Goal: Use online tool/utility: Utilize a website feature to perform a specific function

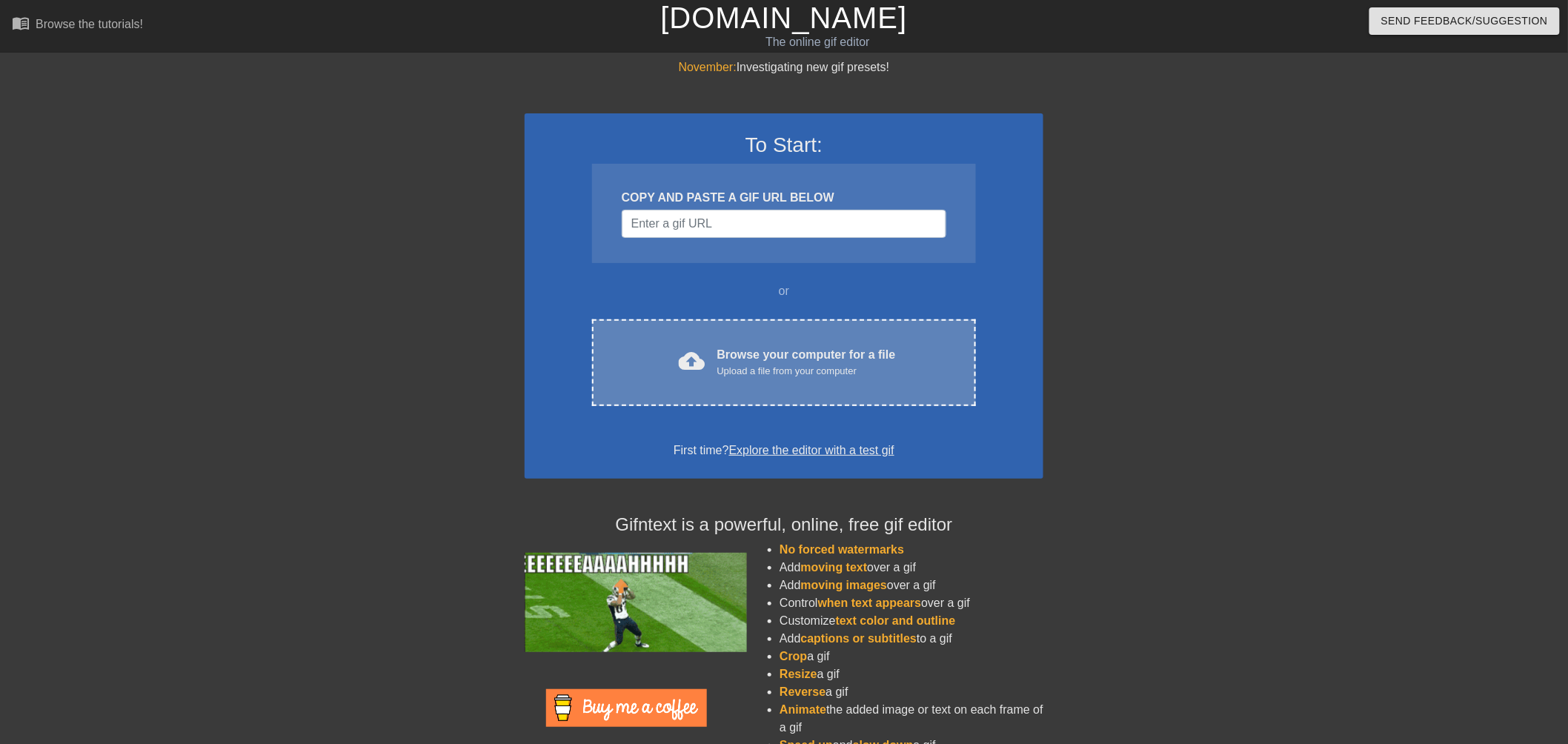
click at [838, 352] on div "Browse your computer for a file Upload a file from your computer" at bounding box center [807, 362] width 179 height 33
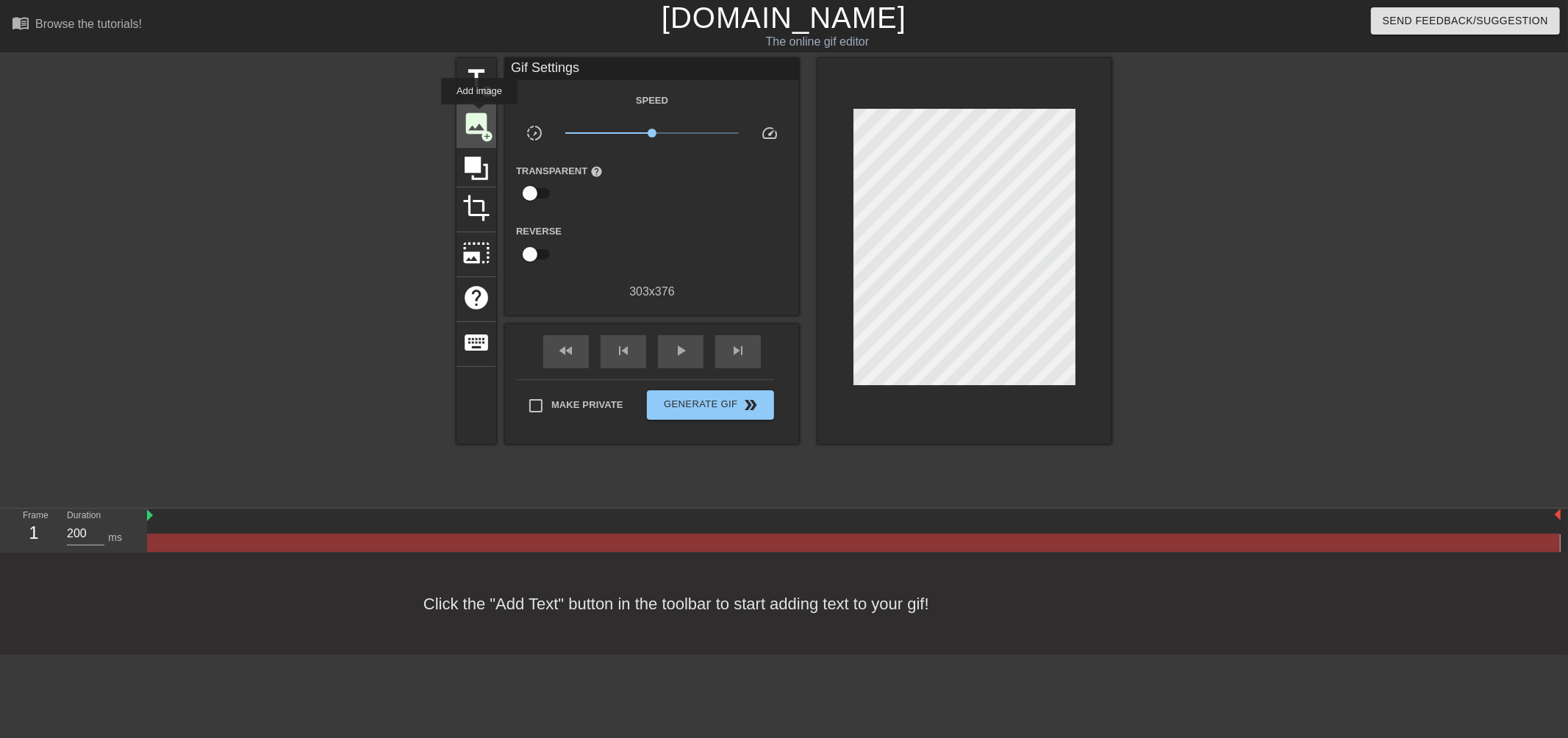
click at [479, 115] on span "image" at bounding box center [476, 123] width 28 height 28
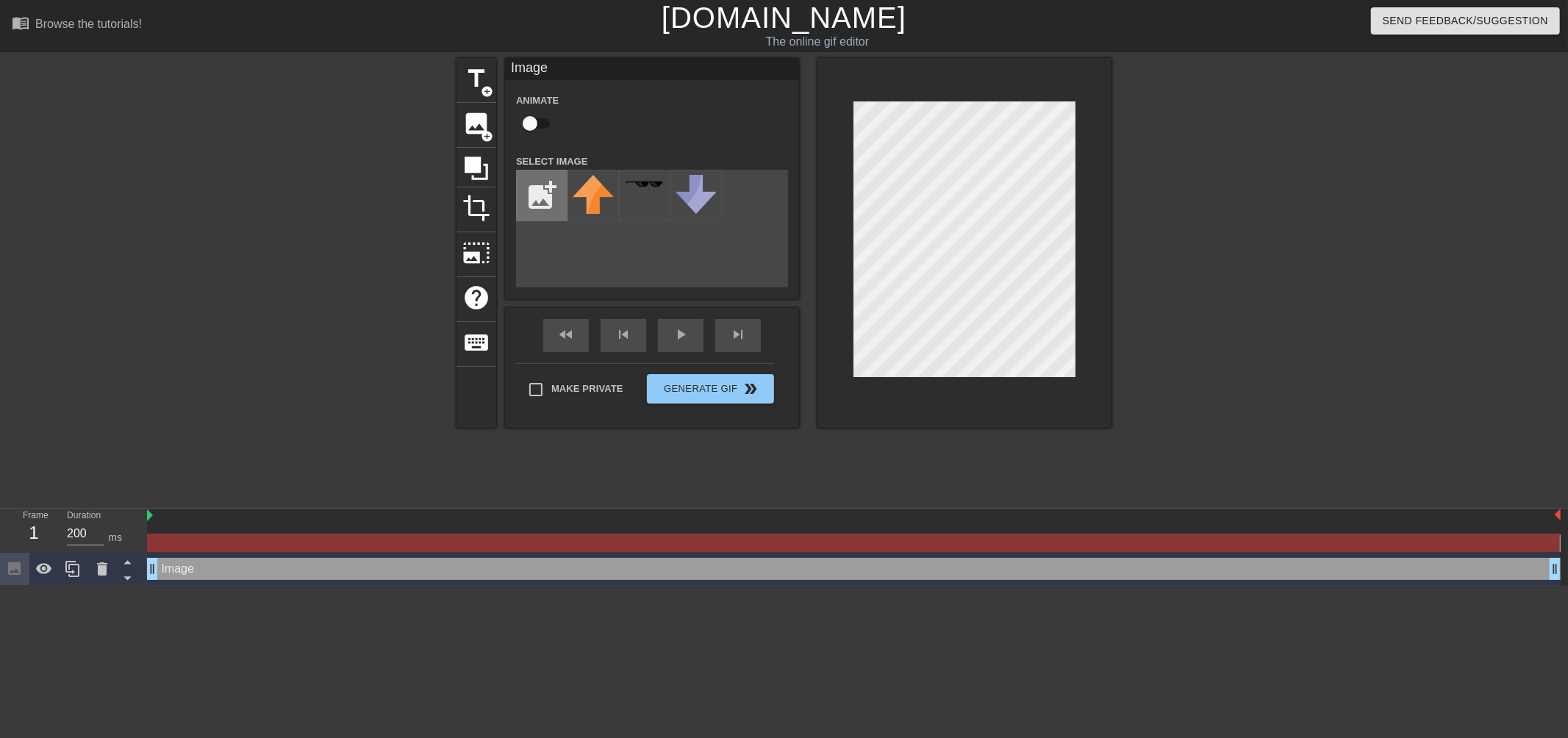
click at [534, 206] on input "file" at bounding box center [542, 195] width 50 height 50
type input "C:\fakepath\floating.png"
click at [595, 206] on img at bounding box center [593, 192] width 41 height 34
click at [1218, 313] on div at bounding box center [1239, 279] width 220 height 441
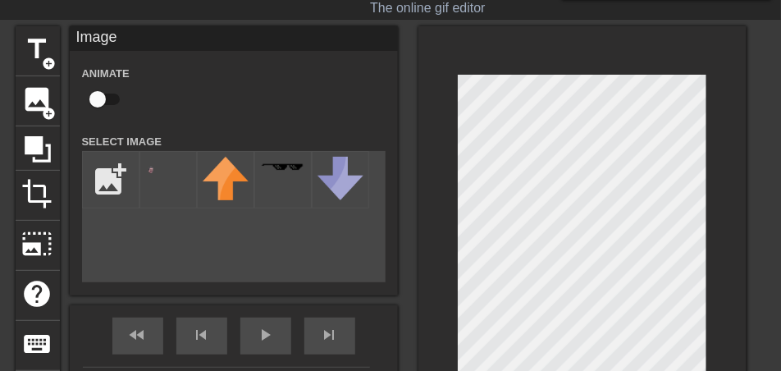
scroll to position [123, 0]
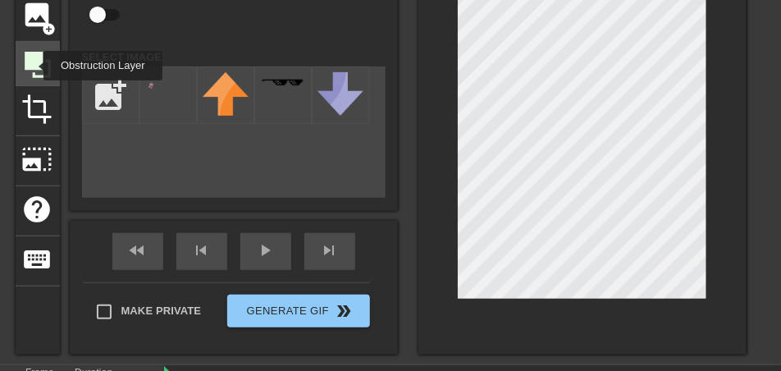
click at [33, 66] on icon at bounding box center [38, 65] width 26 height 26
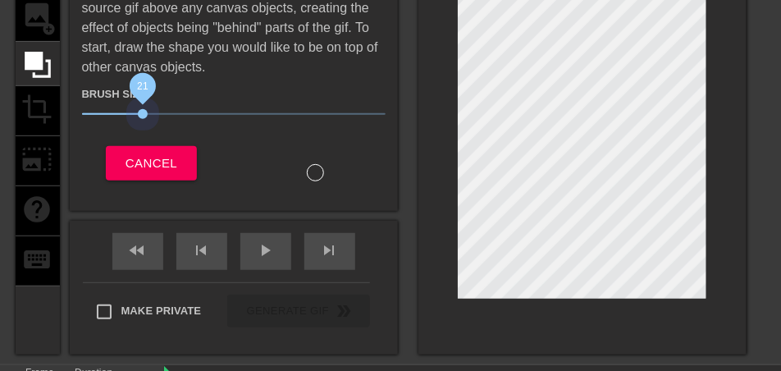
drag, startPoint x: 160, startPoint y: 116, endPoint x: 144, endPoint y: 119, distance: 16.7
click at [144, 119] on span "21" at bounding box center [234, 114] width 304 height 20
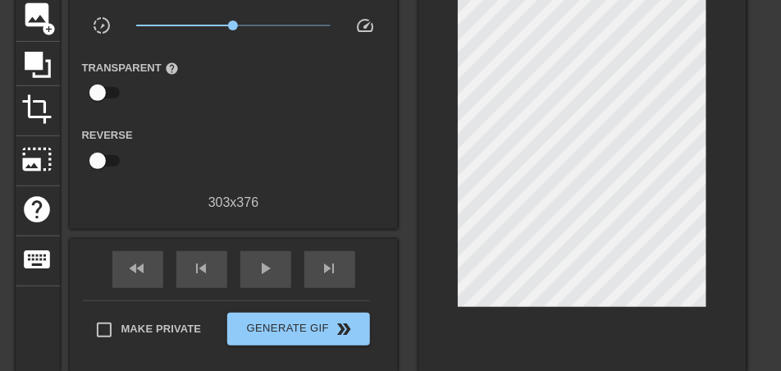
click at [528, 327] on div at bounding box center [582, 157] width 328 height 431
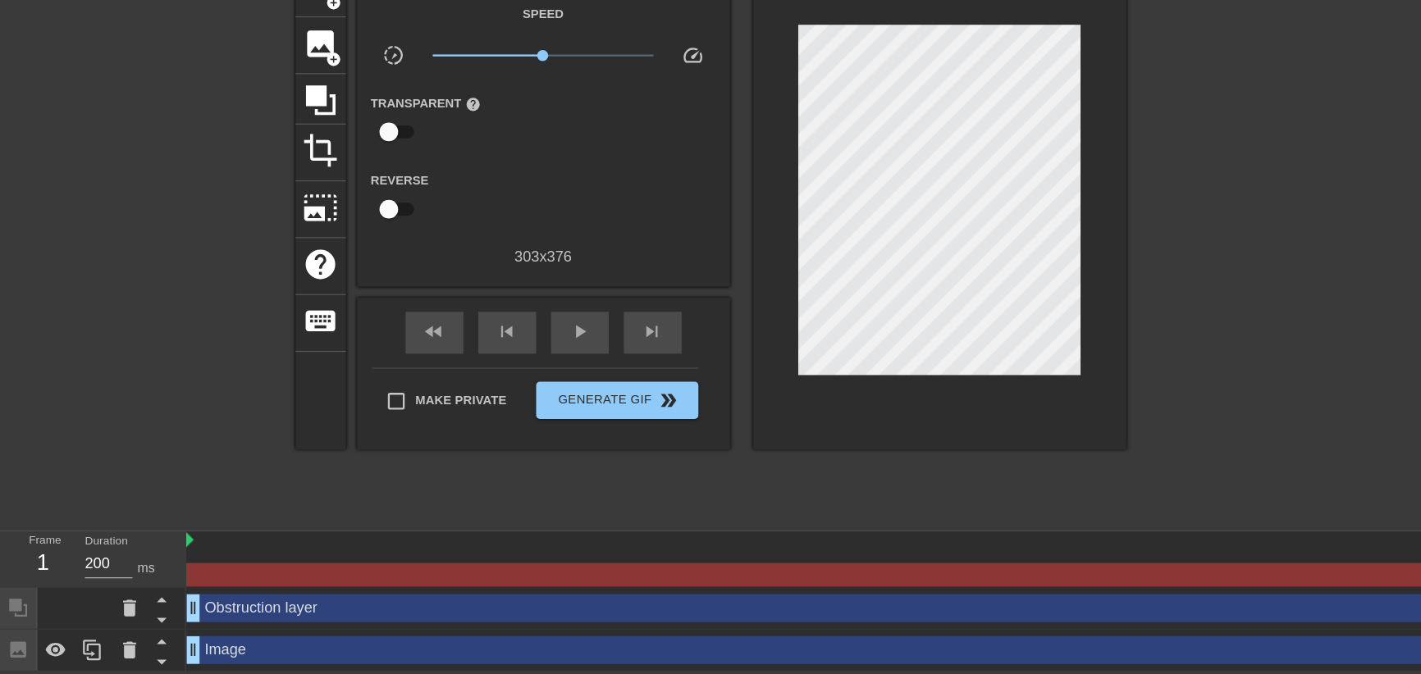
scroll to position [27, 0]
